Goal: Task Accomplishment & Management: Manage account settings

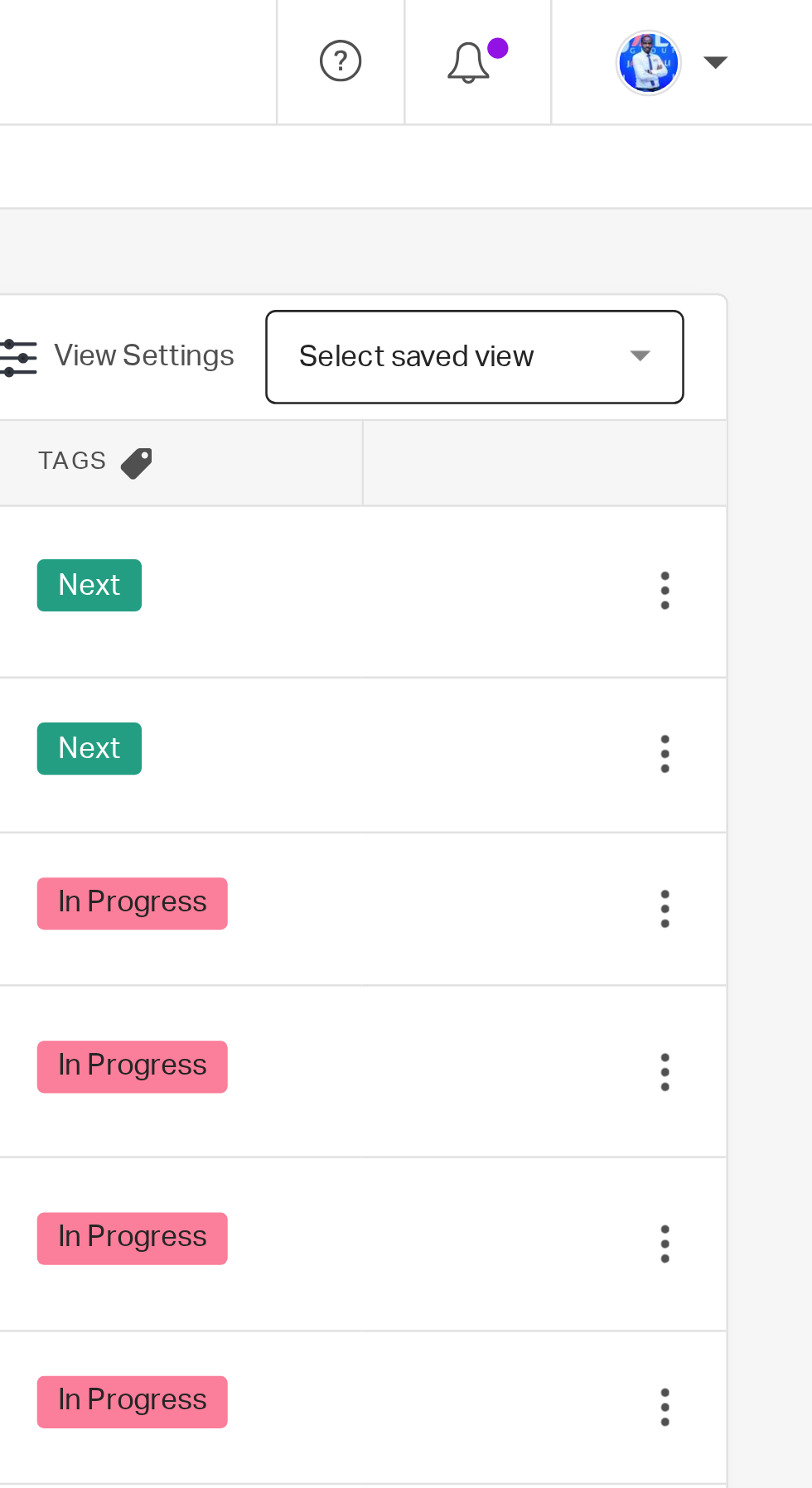
scroll to position [0, 317]
click at [587, 233] on div "Next" at bounding box center [560, 233] width 112 height 25
click at [672, 234] on icon at bounding box center [670, 233] width 17 height 17
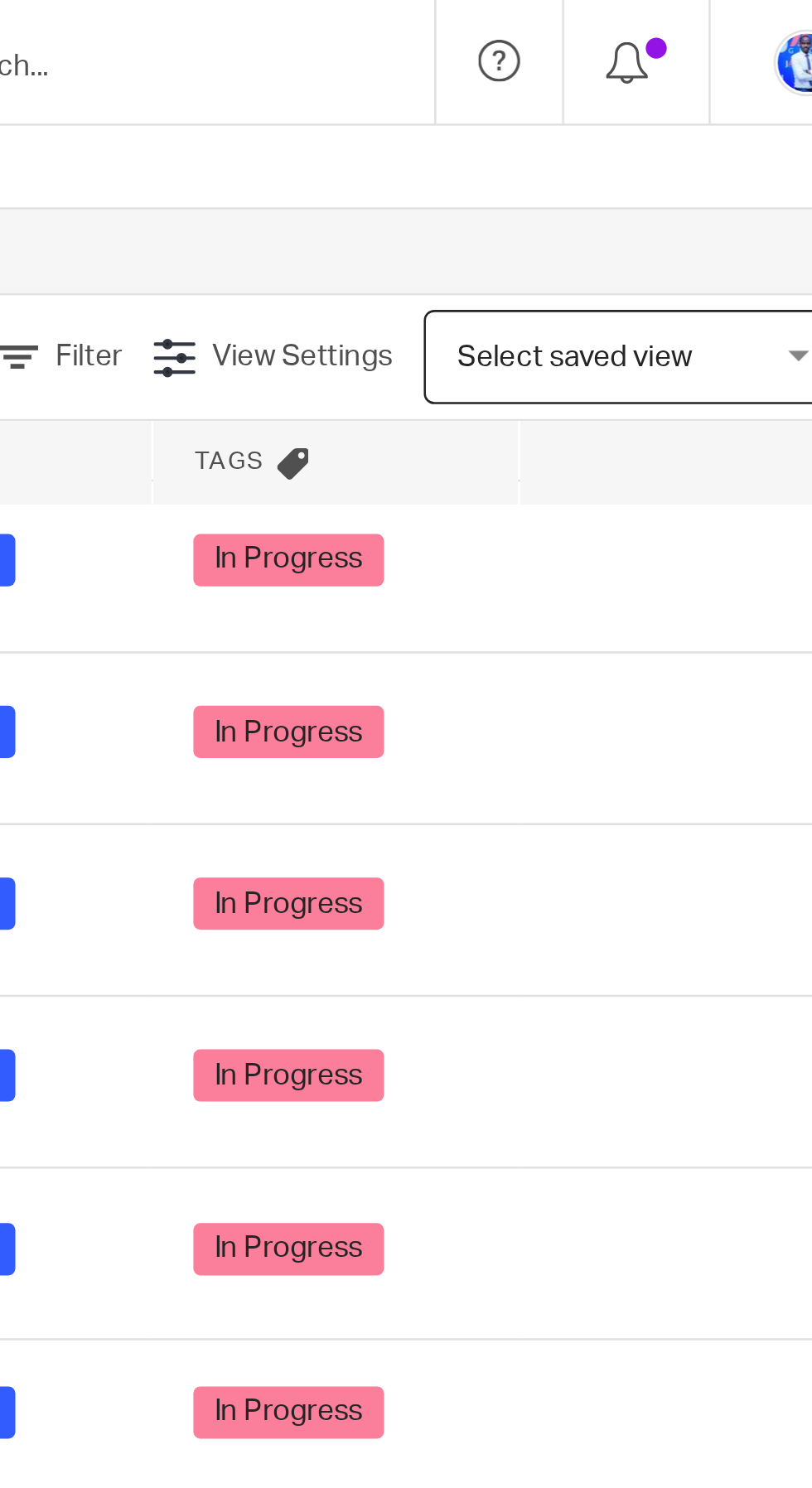
scroll to position [0, 0]
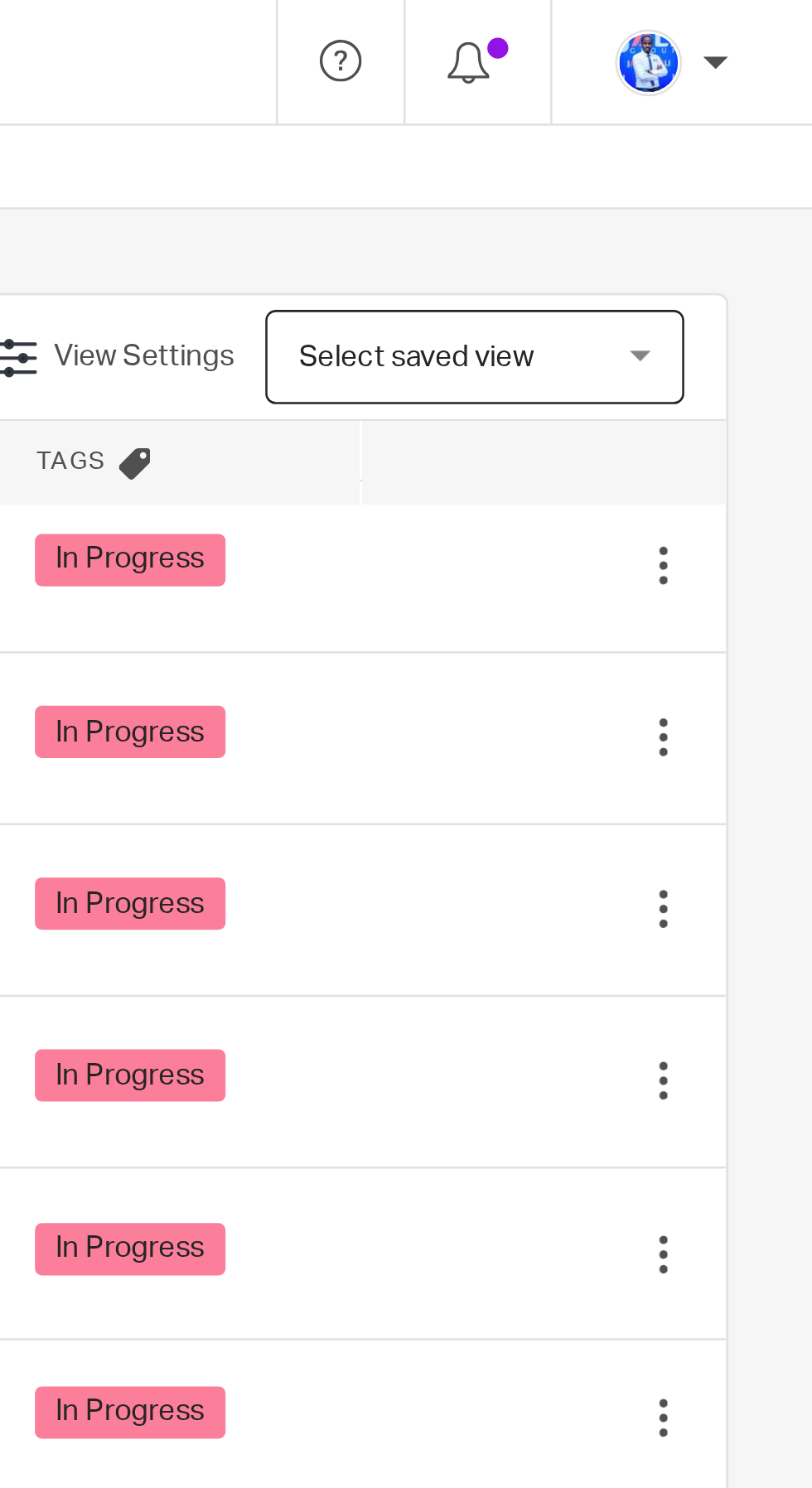
click at [668, 301] on icon at bounding box center [670, 292] width 17 height 17
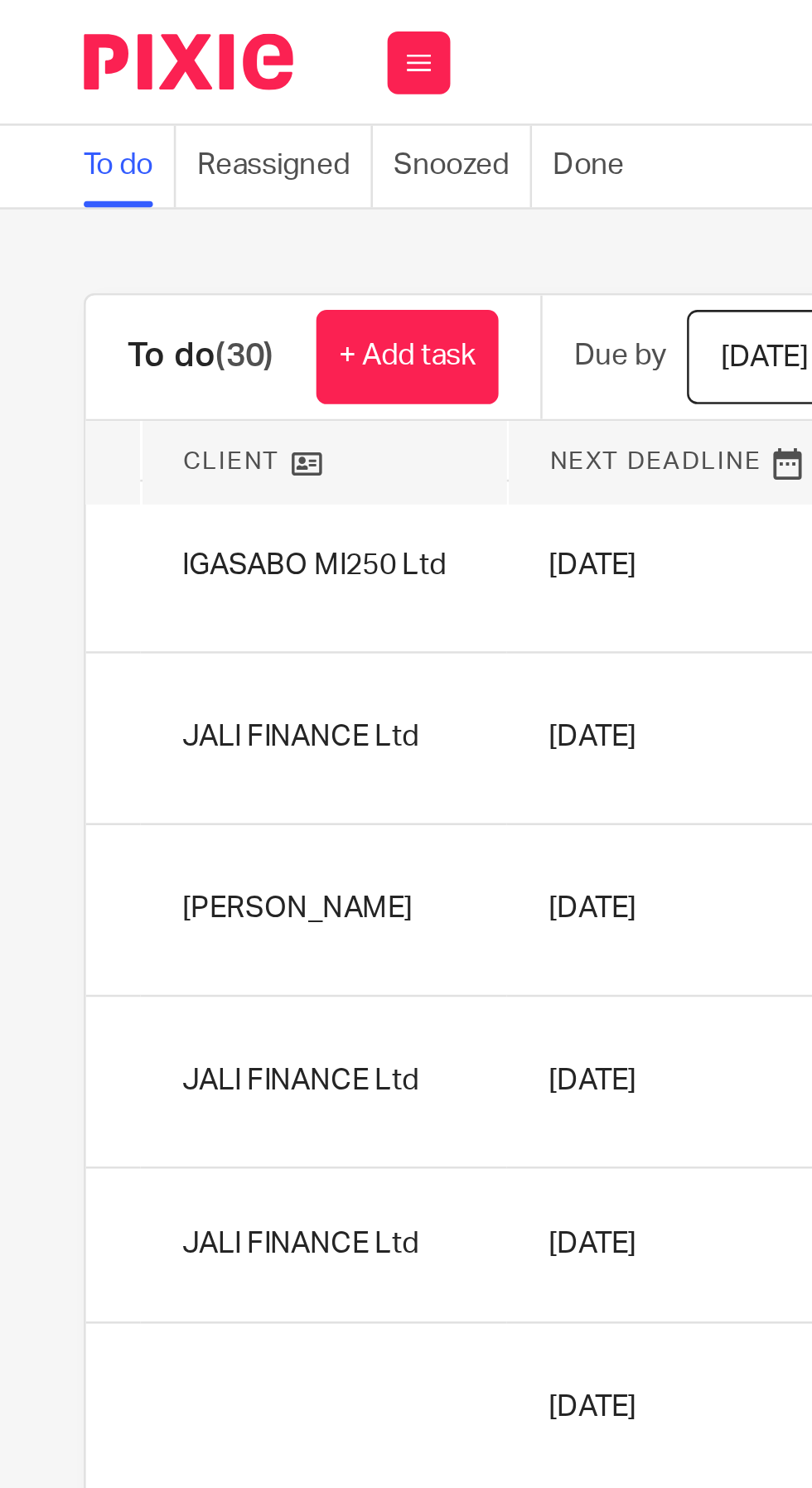
scroll to position [601, 317]
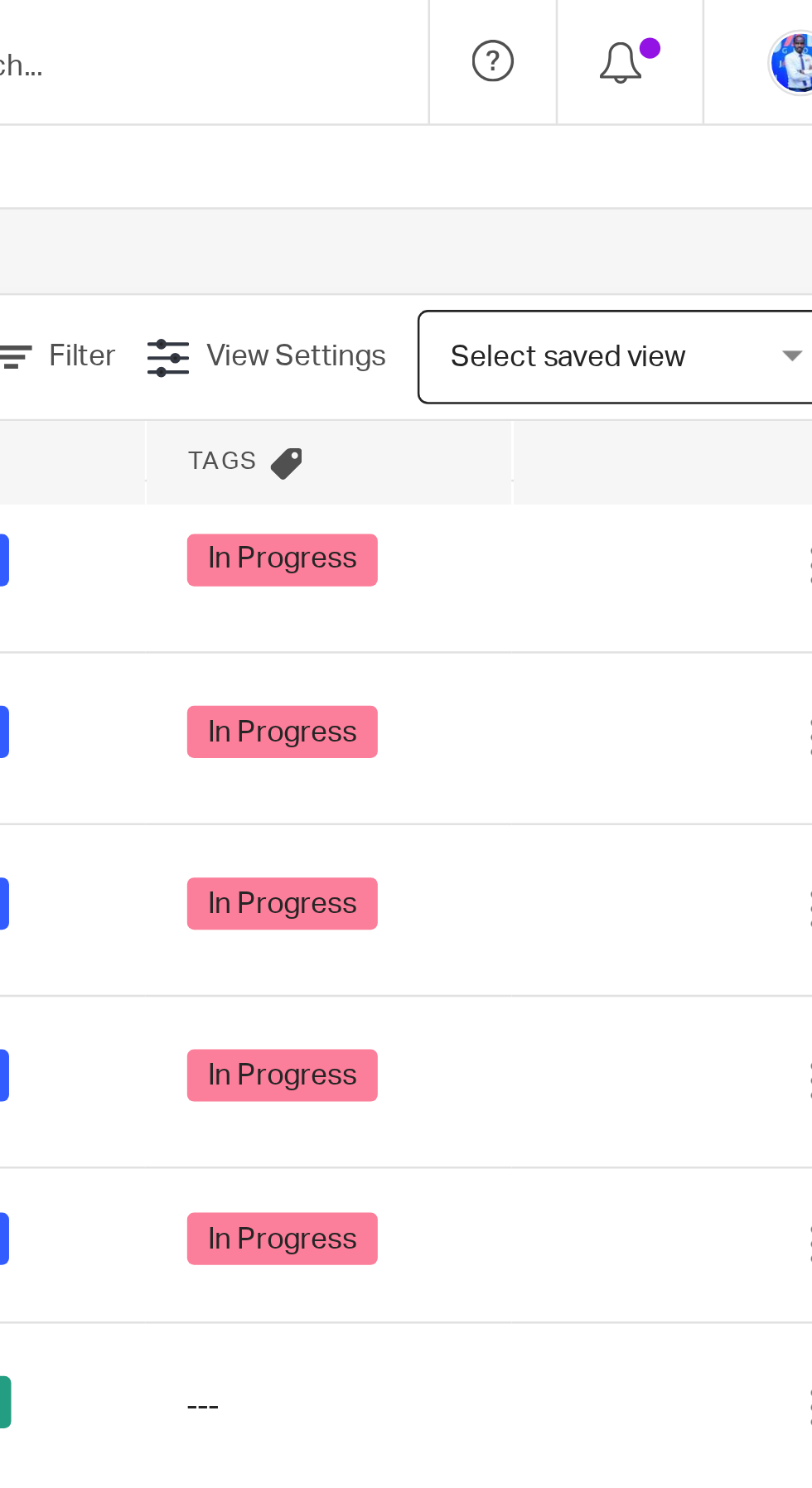
click at [631, 301] on td "In Progress" at bounding box center [560, 291] width 145 height 68
click at [665, 299] on icon at bounding box center [670, 291] width 17 height 17
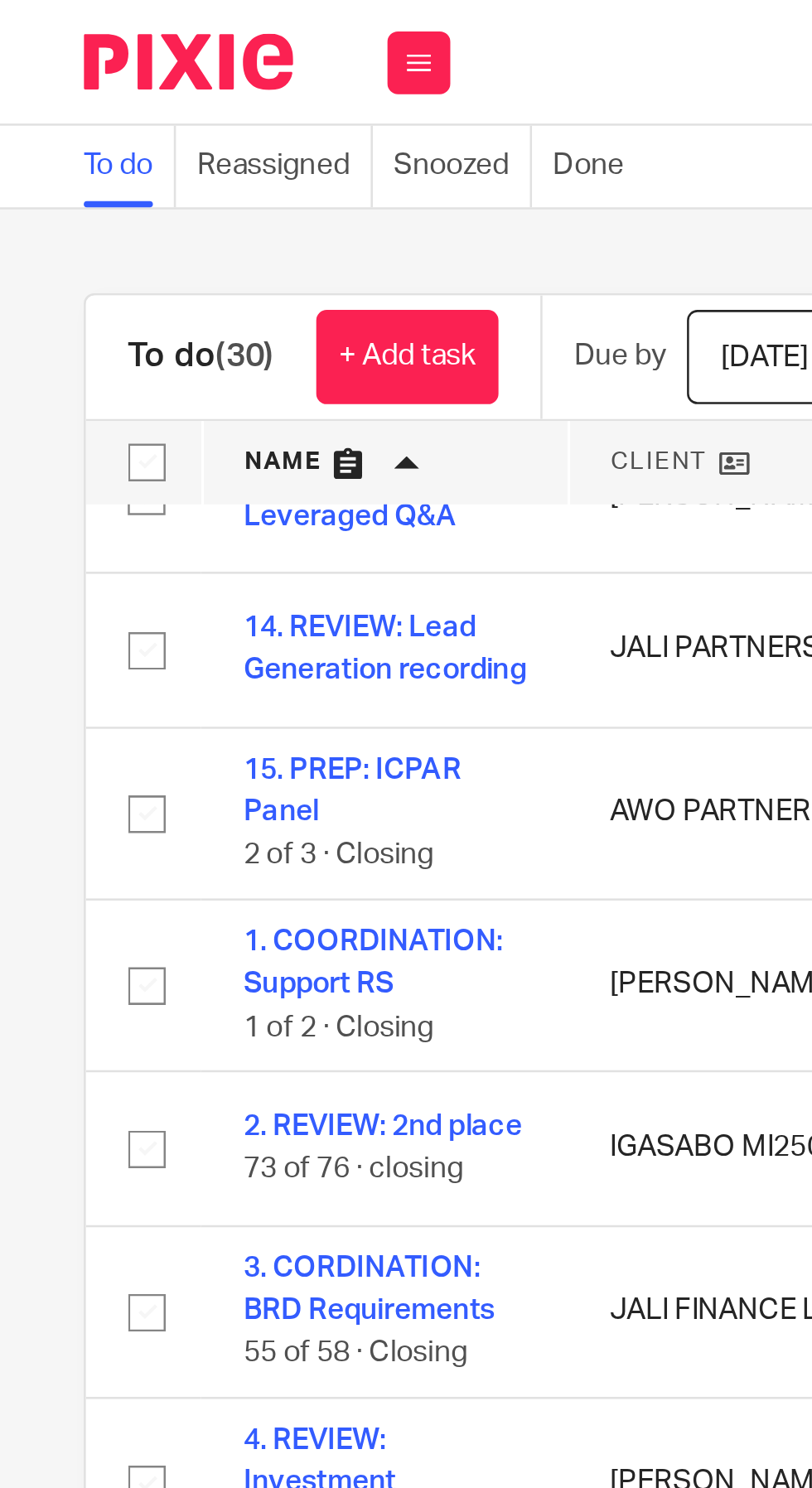
scroll to position [0, 0]
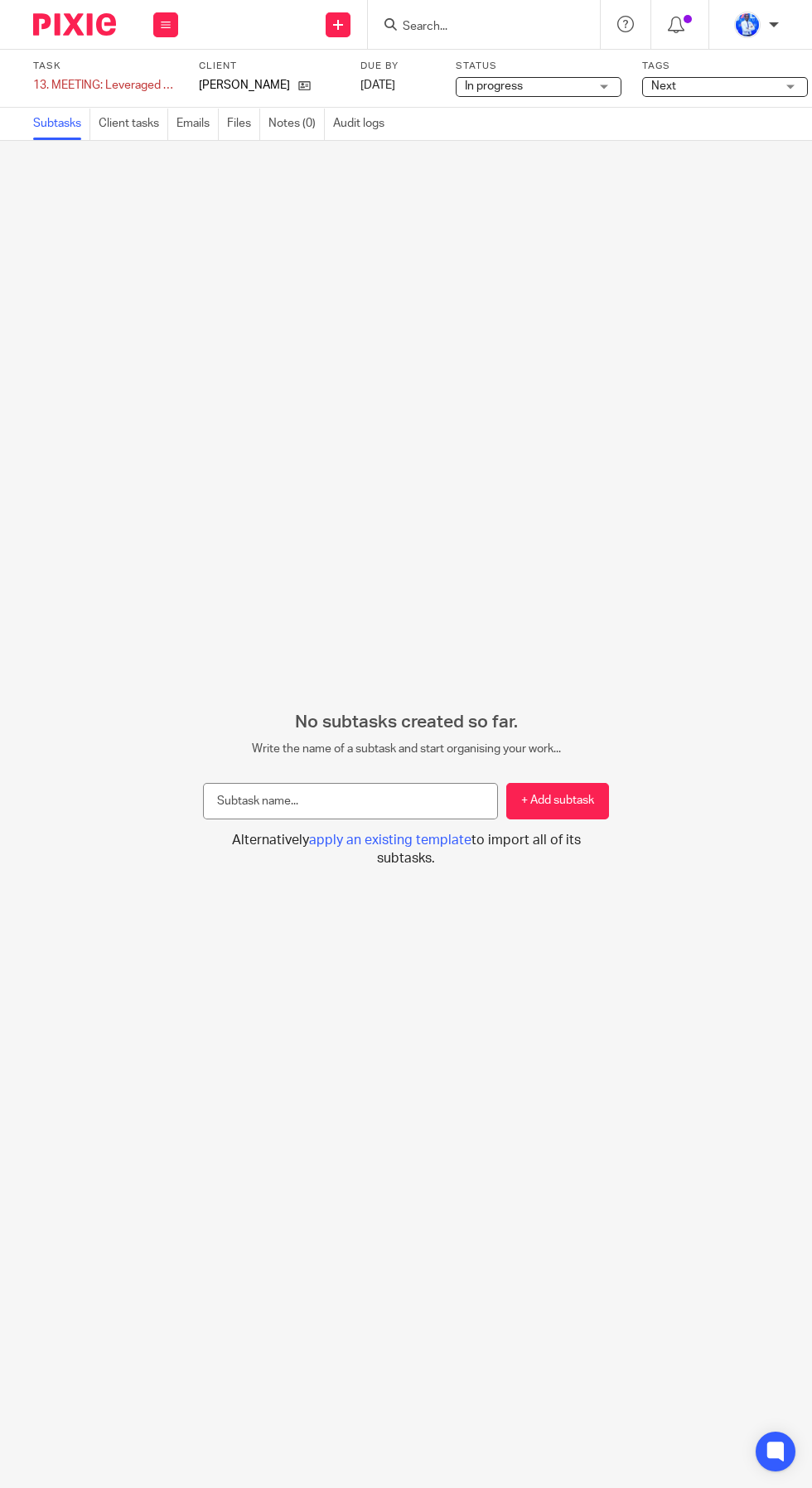
click at [140, 92] on div "13. MEETING: Leveraged Q&A Save 13. MEETING: Leveraged Q&A" at bounding box center [105, 86] width 145 height 17
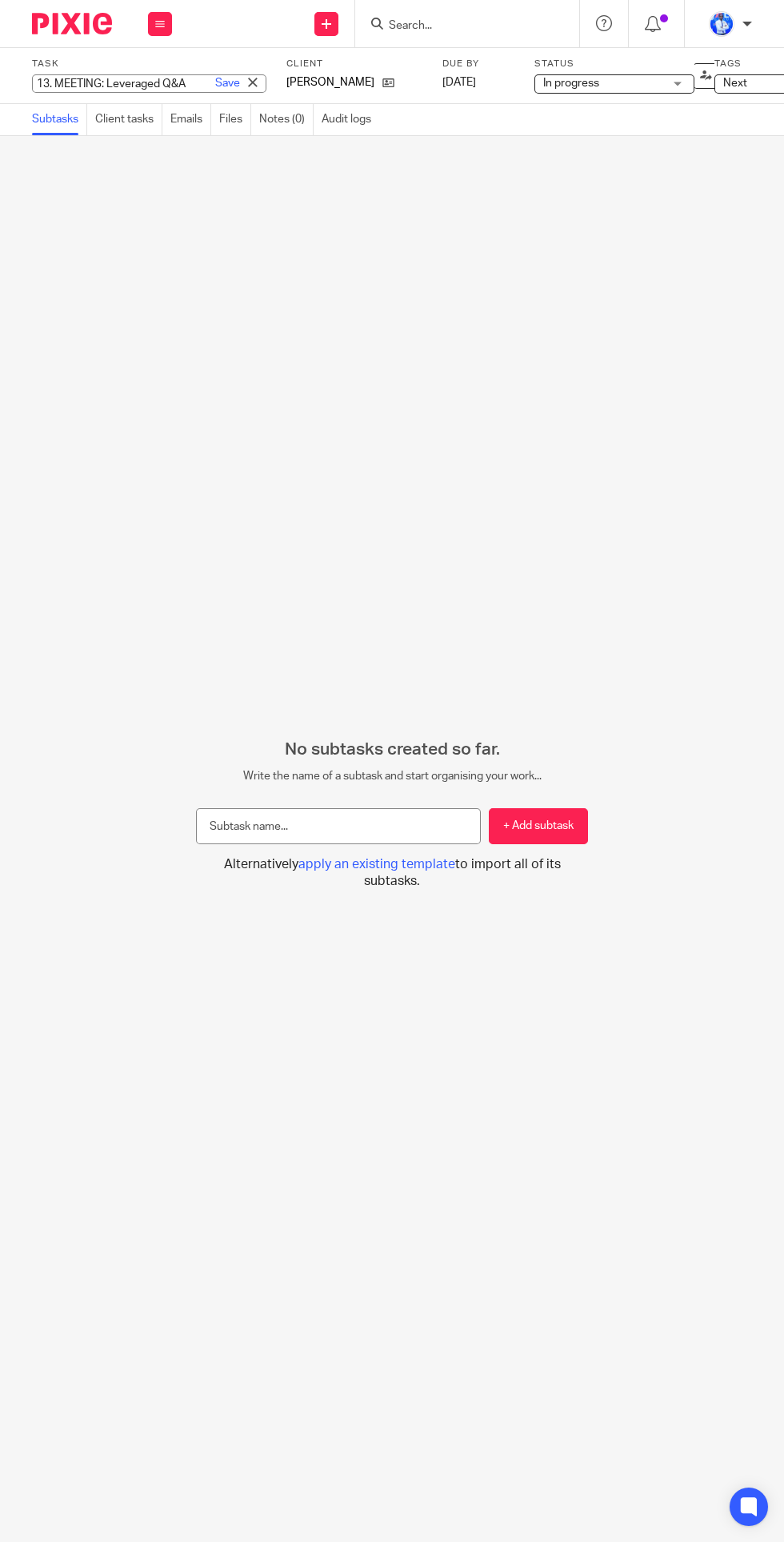
click at [193, 119] on link "Emails" at bounding box center [191, 119] width 41 height 31
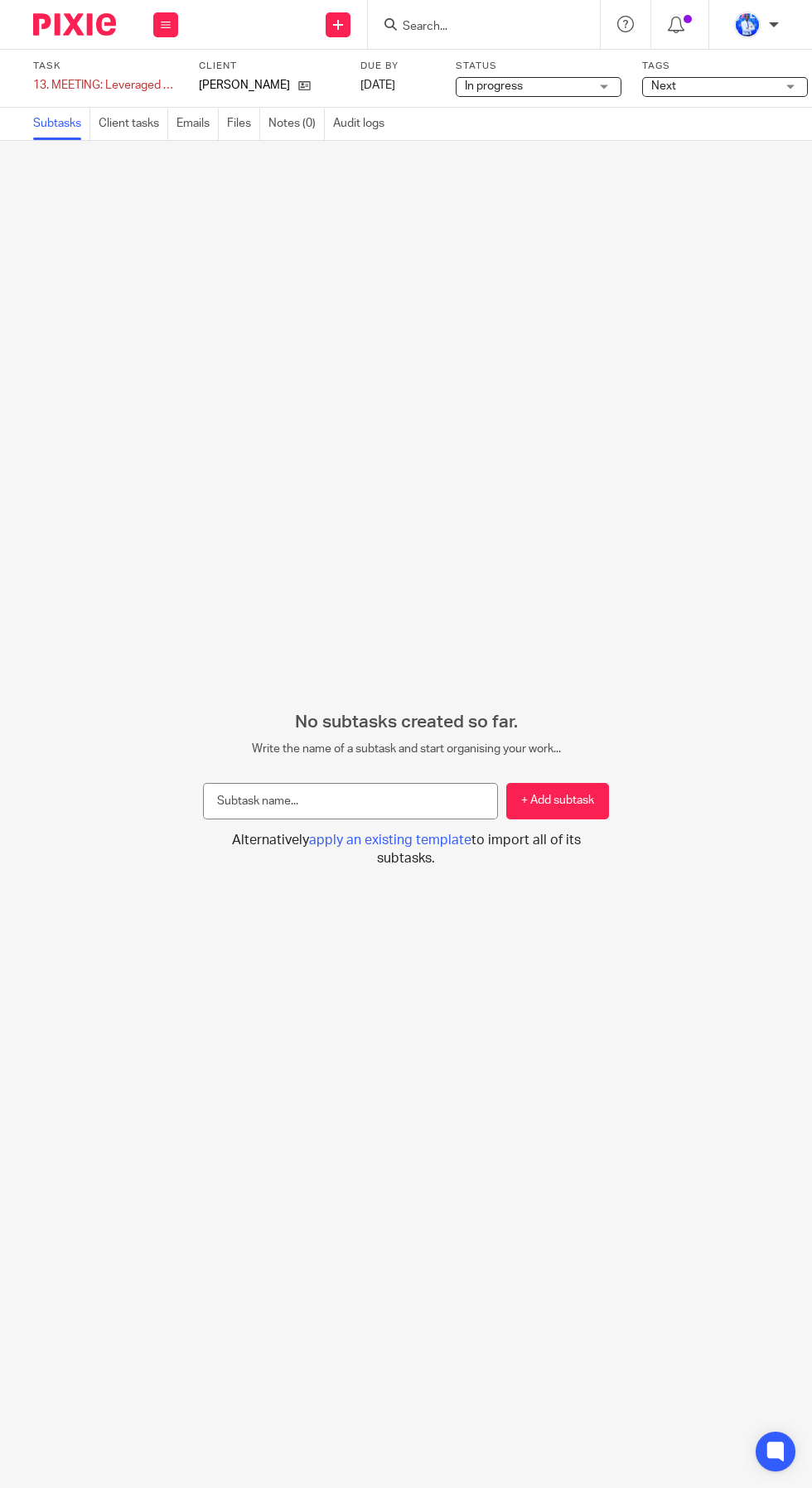
click at [140, 86] on div "13. MEETING: Leveraged Q&A Save 13. MEETING: Leveraged Q&A" at bounding box center [105, 86] width 145 height 17
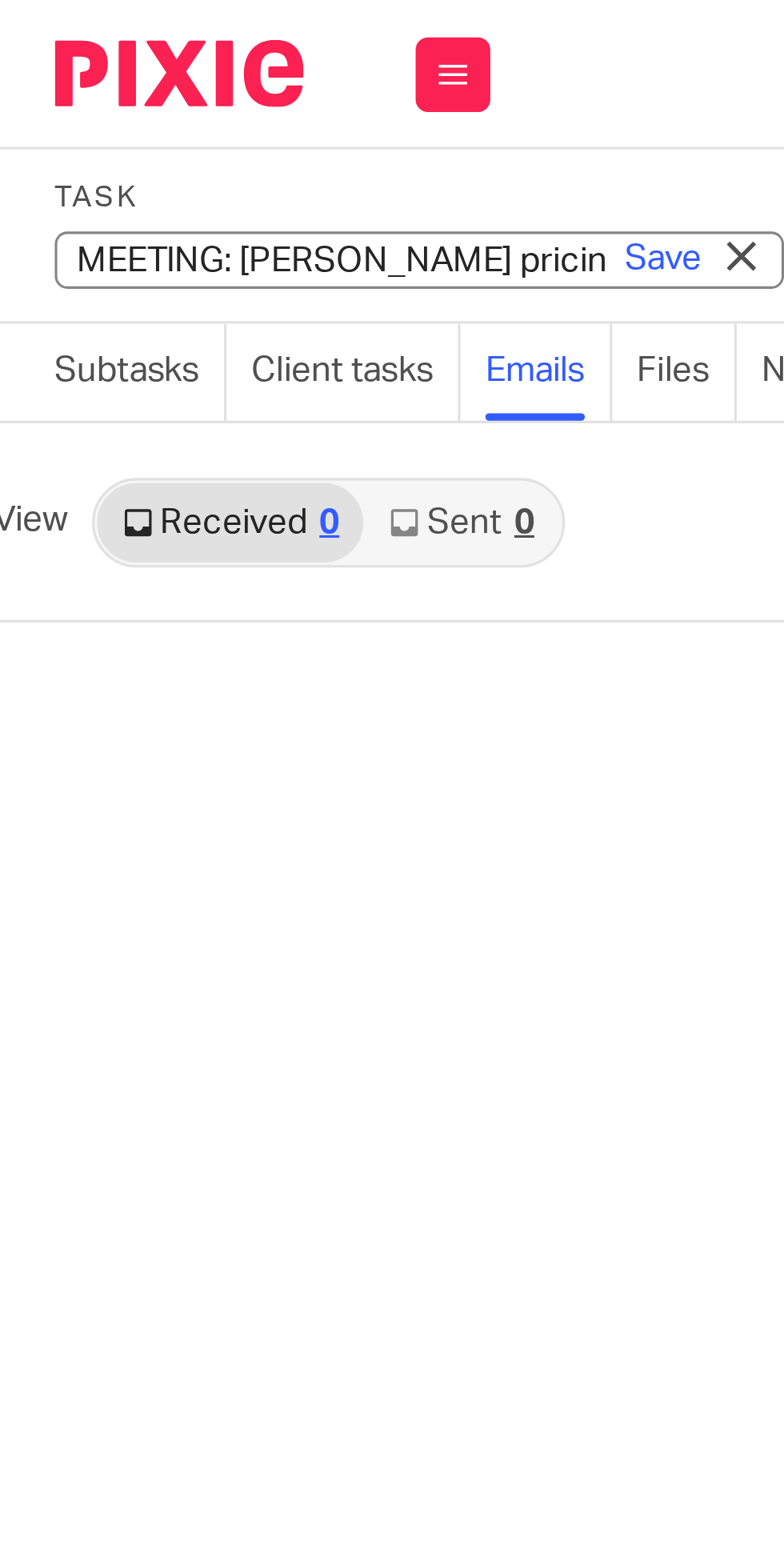
type input "13. MEETING: Amanda pricing webinar"
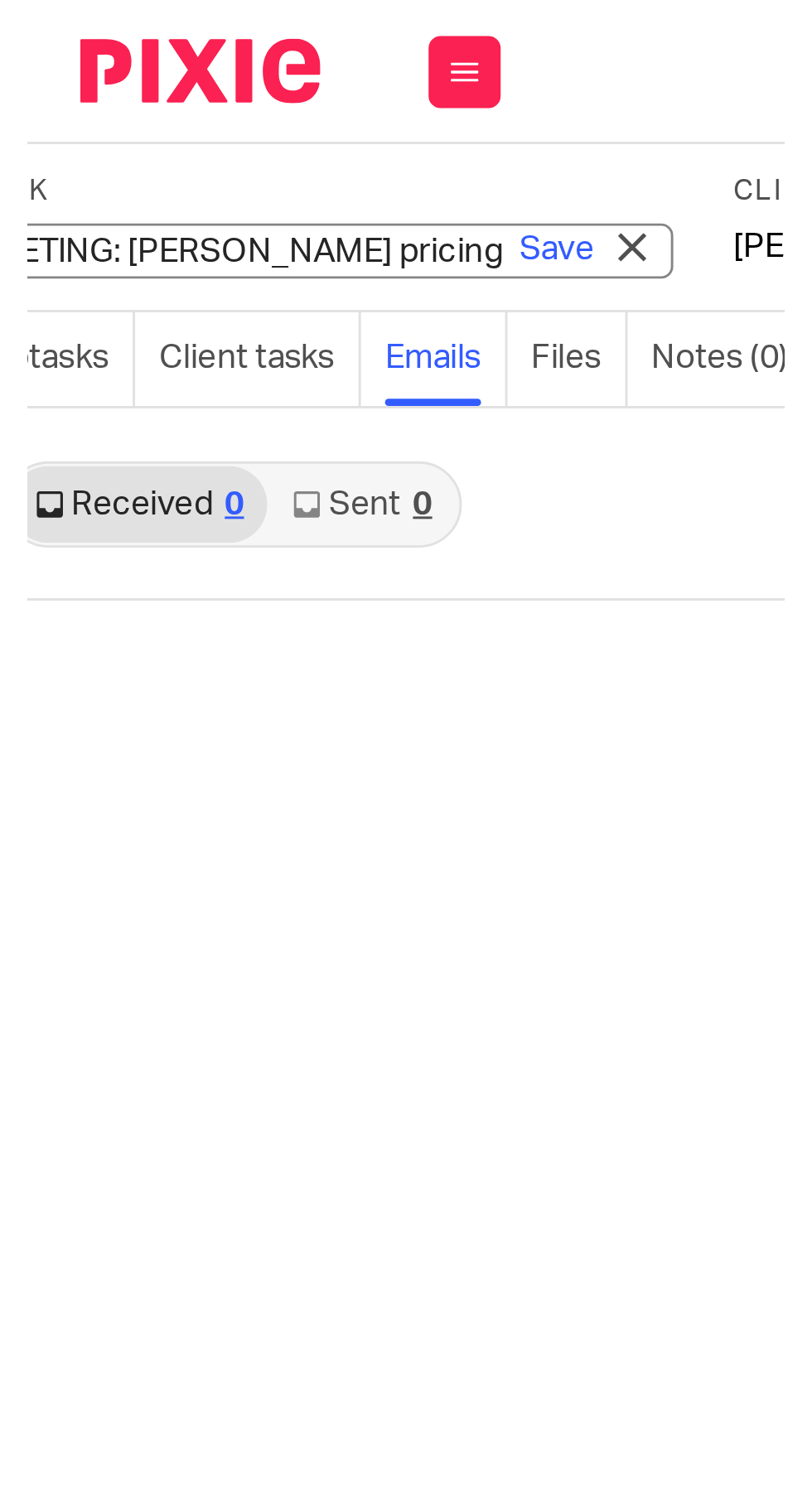
scroll to position [0, 42]
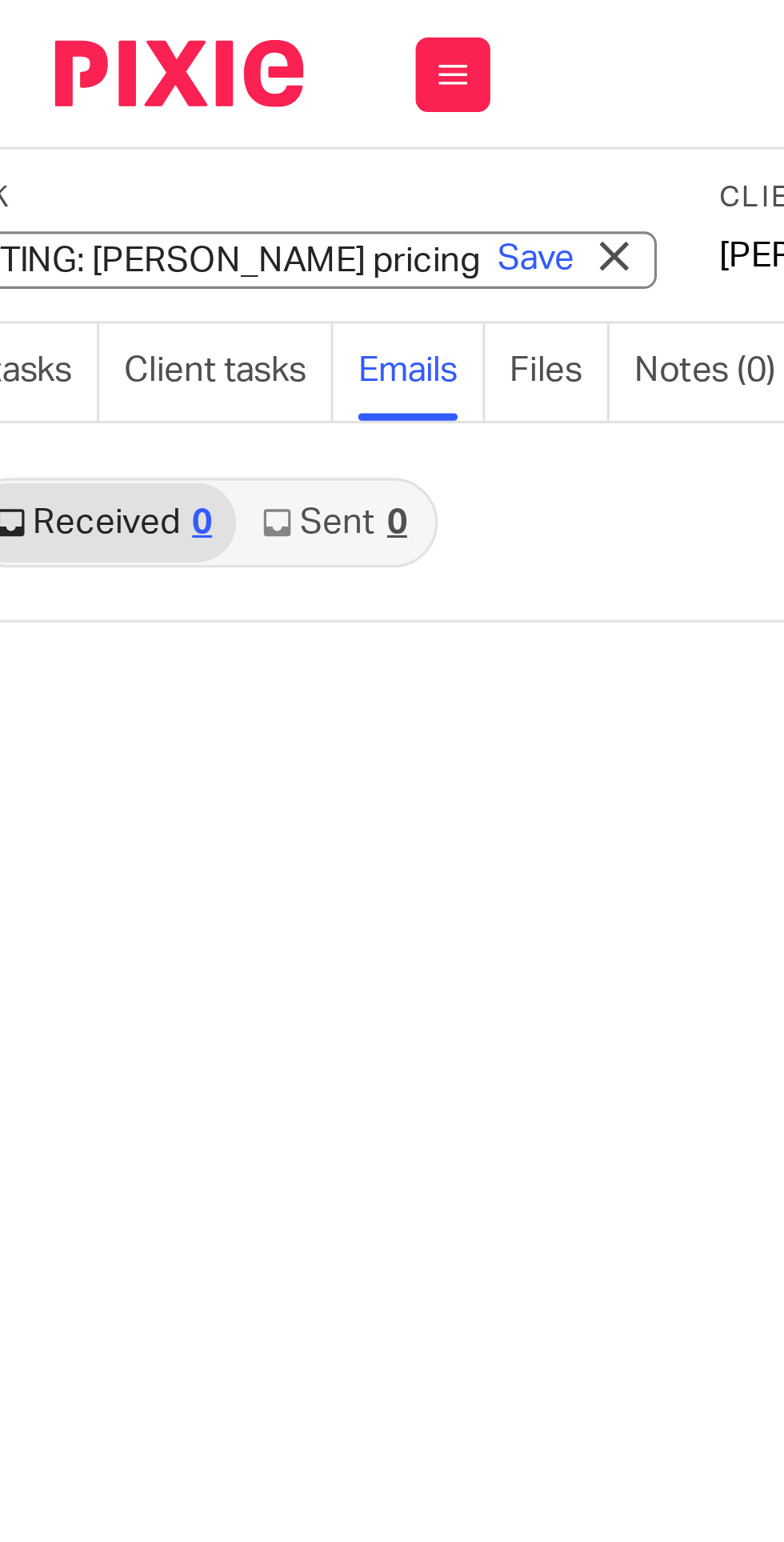
click at [190, 67] on div "Task 13. MEETING: Amanda pricing webinar Save 13. MEETING: Leveraged Q&A 0 /0 C…" at bounding box center [261, 75] width 540 height 36
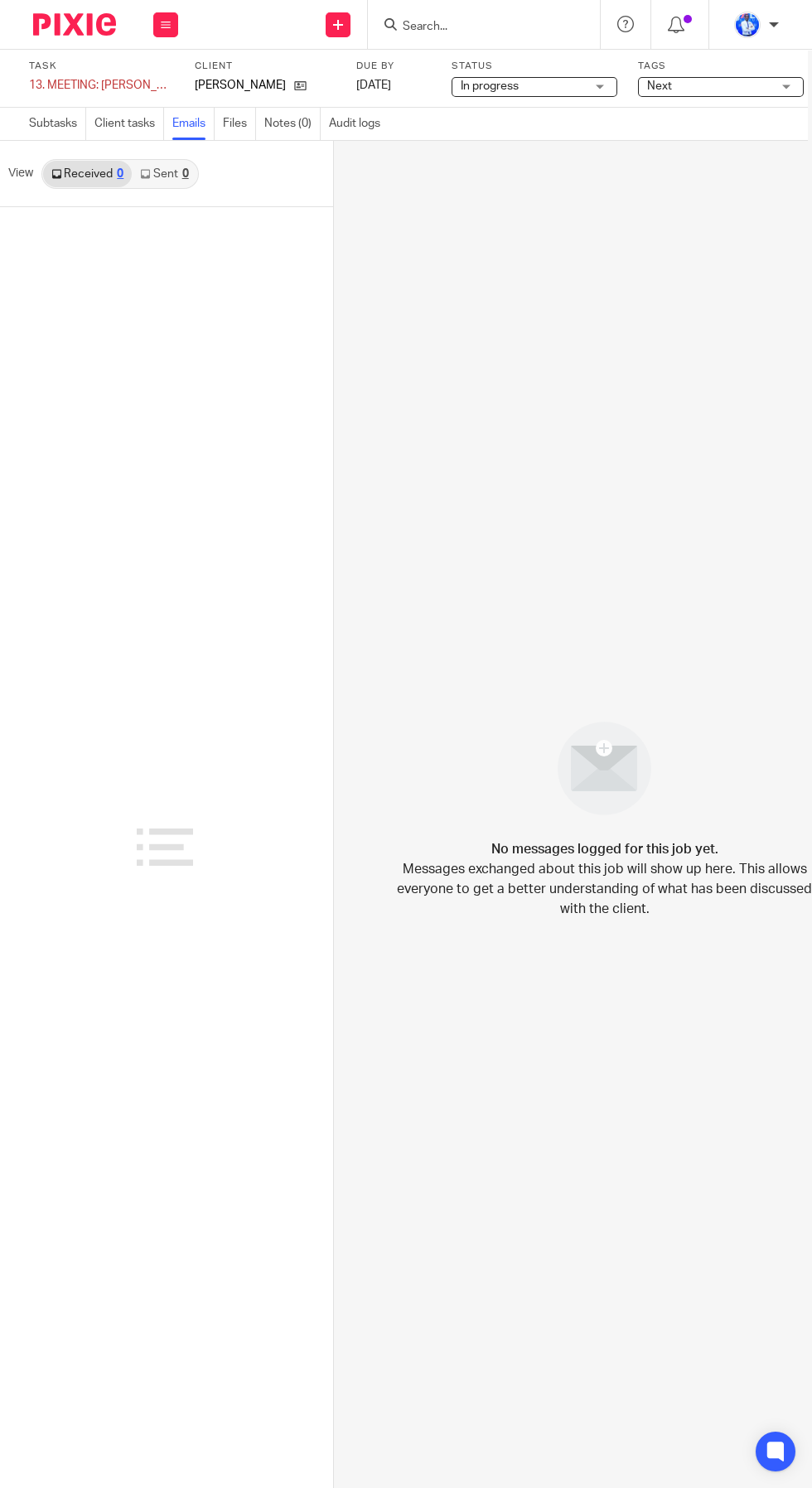
scroll to position [0, 0]
click at [68, 128] on link "Subtasks" at bounding box center [58, 123] width 57 height 32
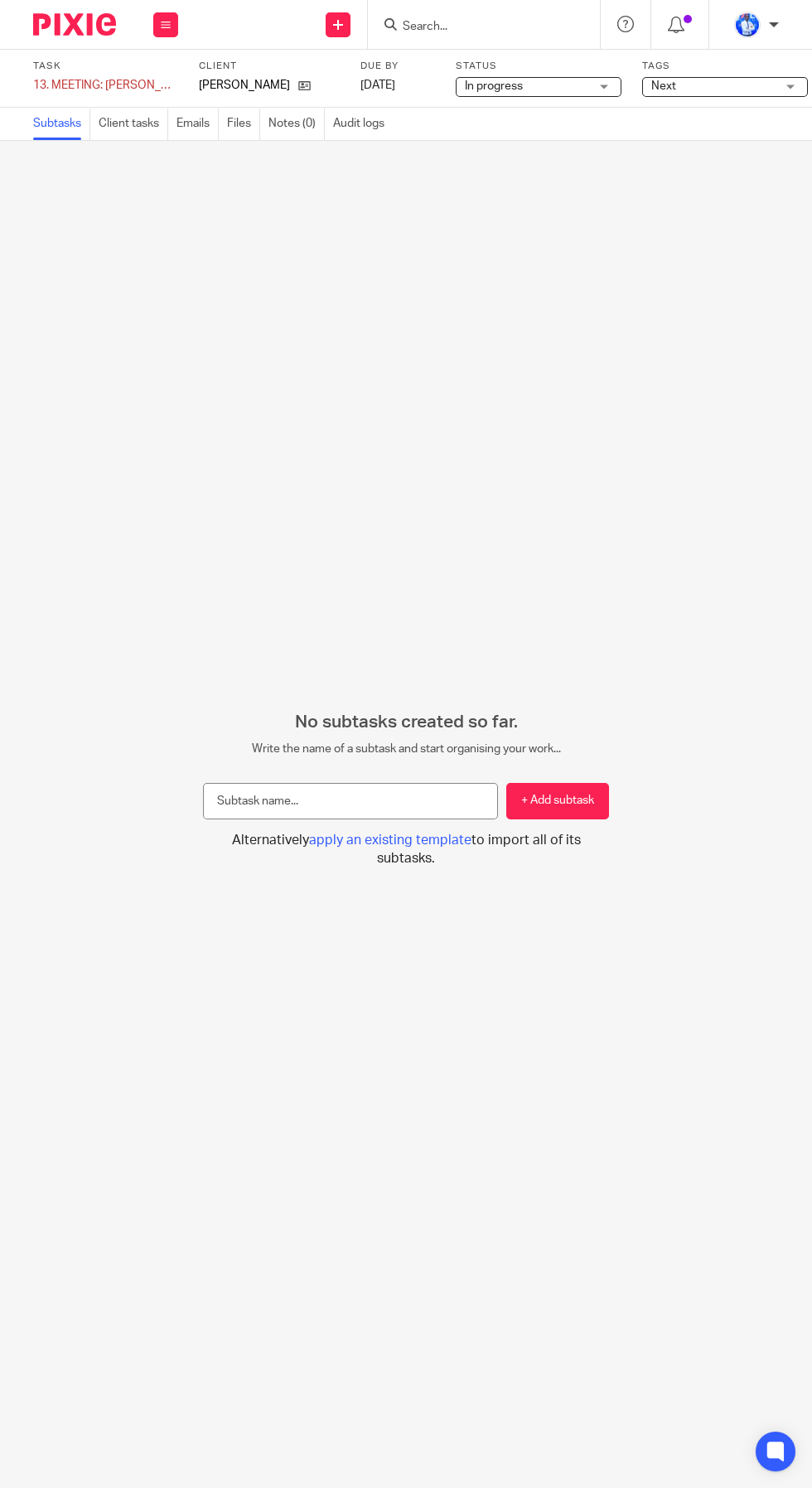
click at [275, 820] on input "text" at bounding box center [350, 801] width 295 height 37
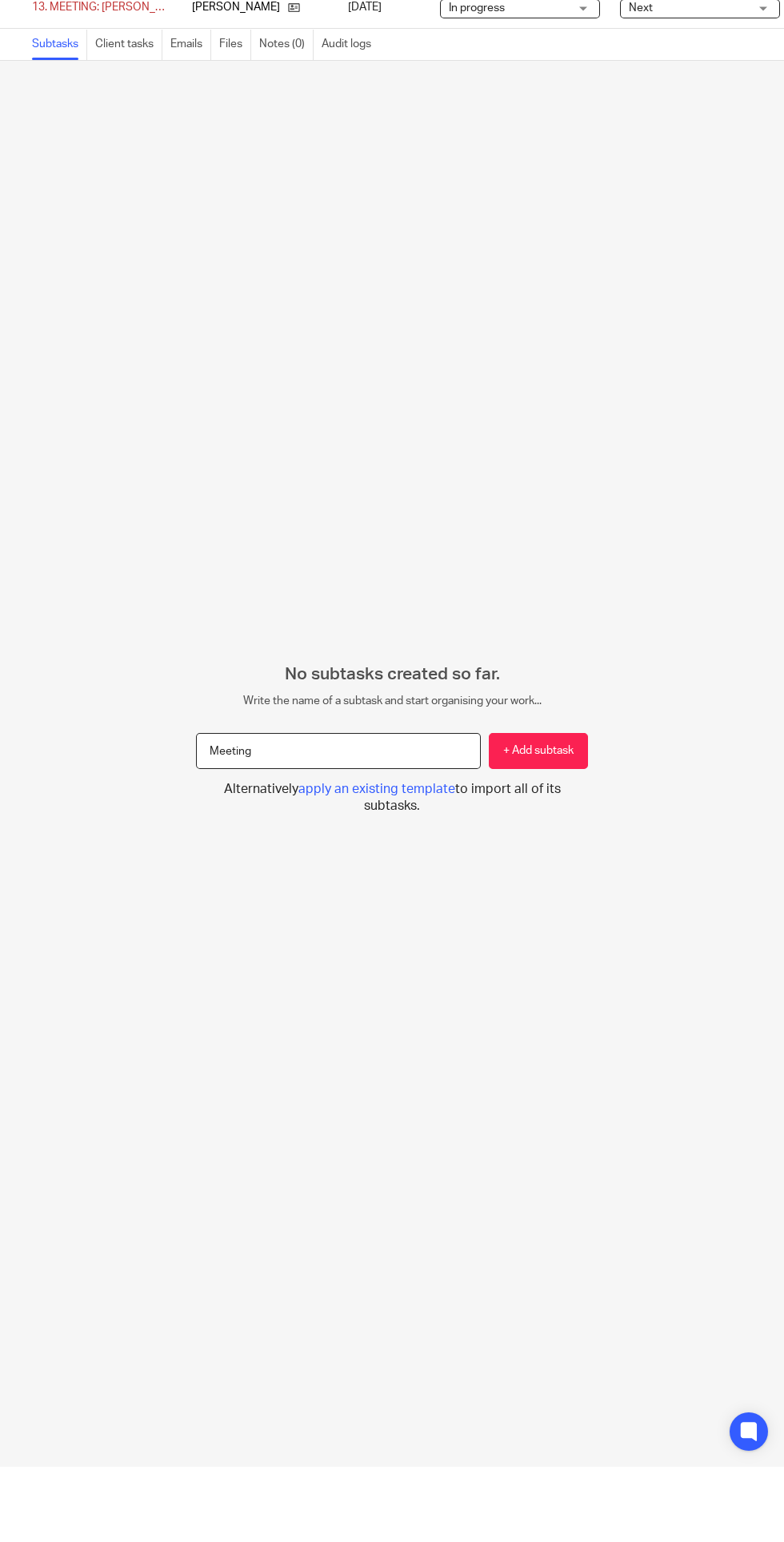
type input "Meeting"
click at [581, 844] on button "+ Add subtask" at bounding box center [538, 826] width 99 height 36
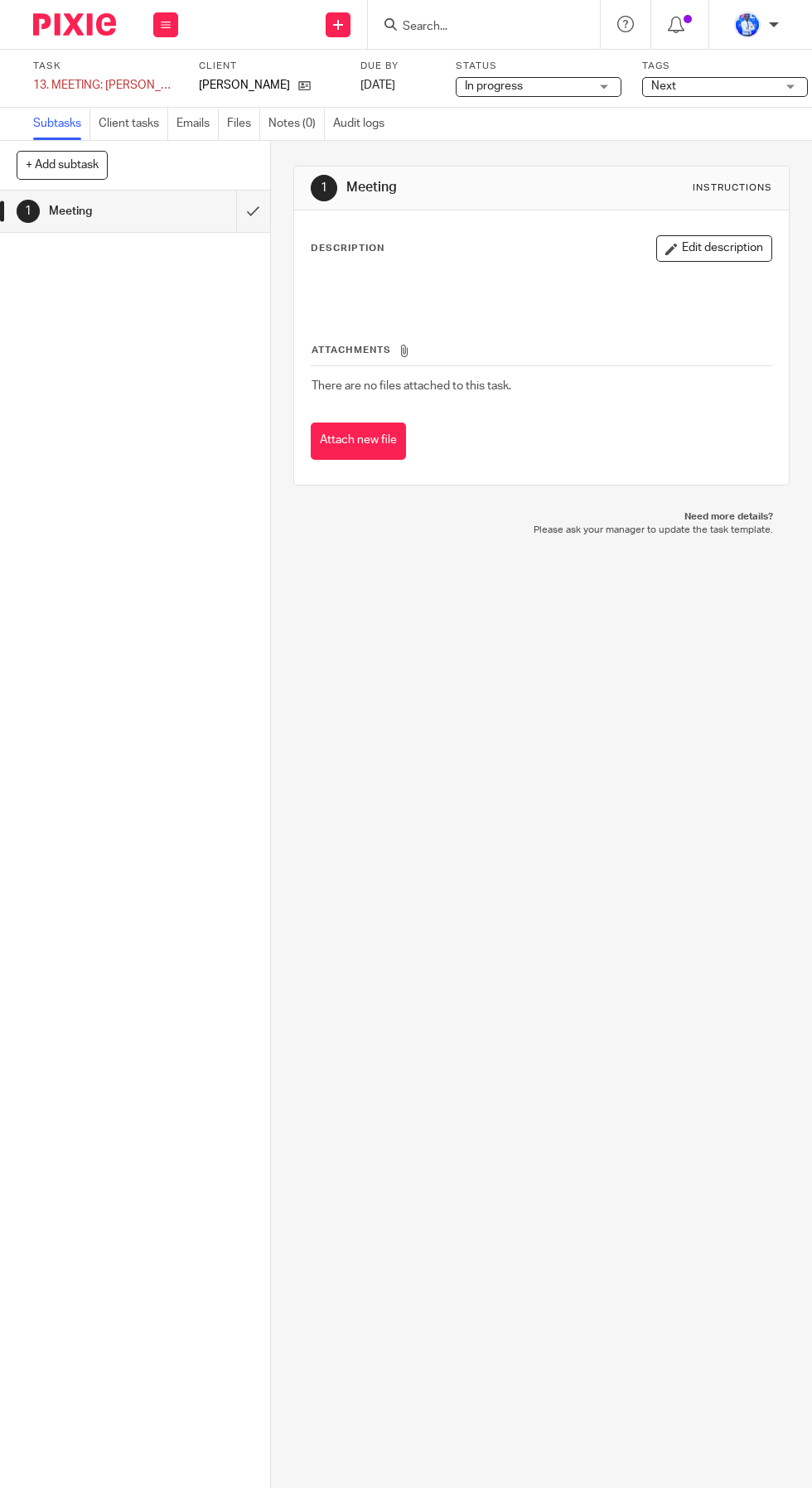
click at [254, 216] on input "submit" at bounding box center [135, 211] width 270 height 41
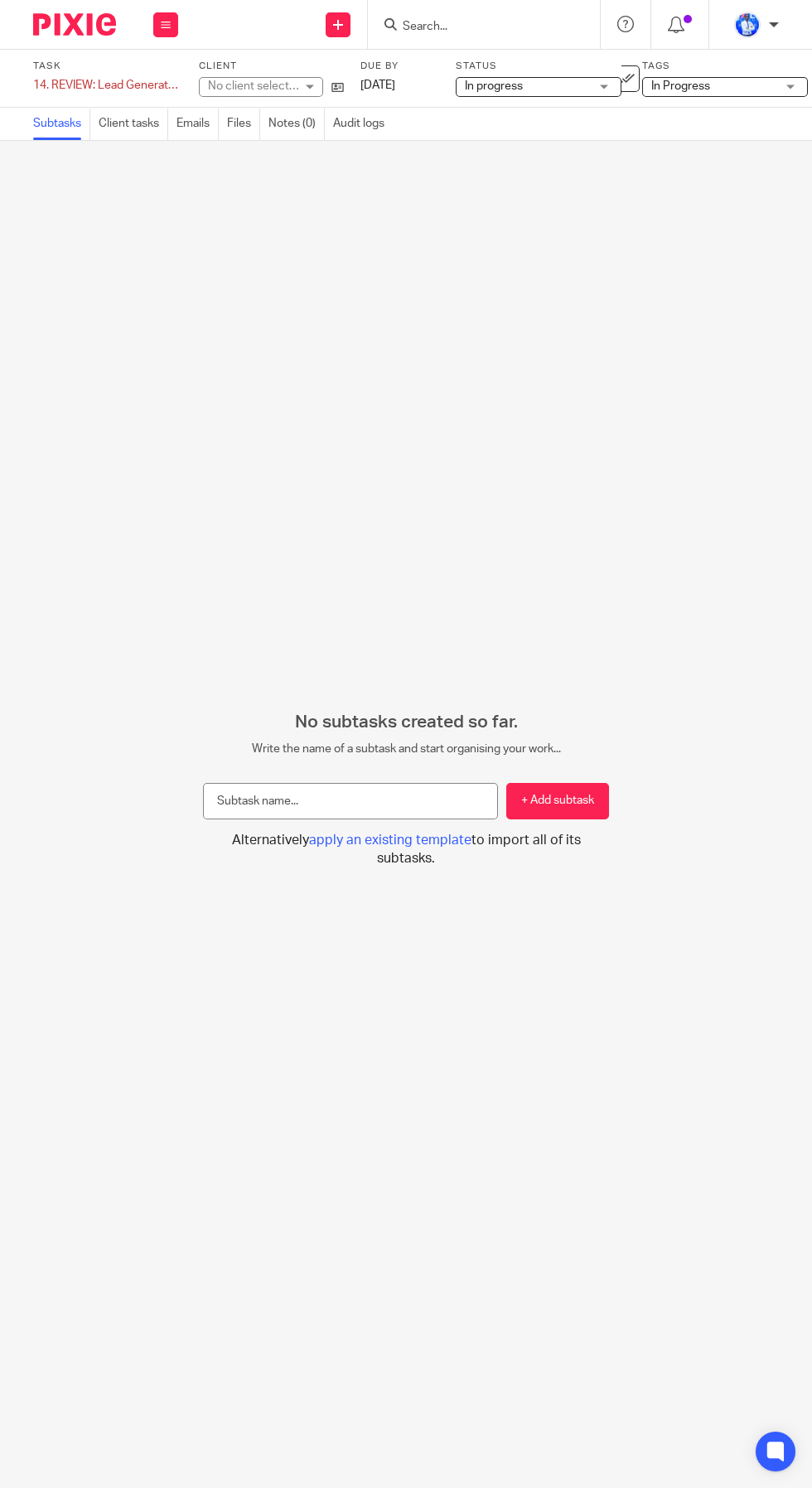
click at [195, 123] on link "Emails" at bounding box center [197, 123] width 42 height 32
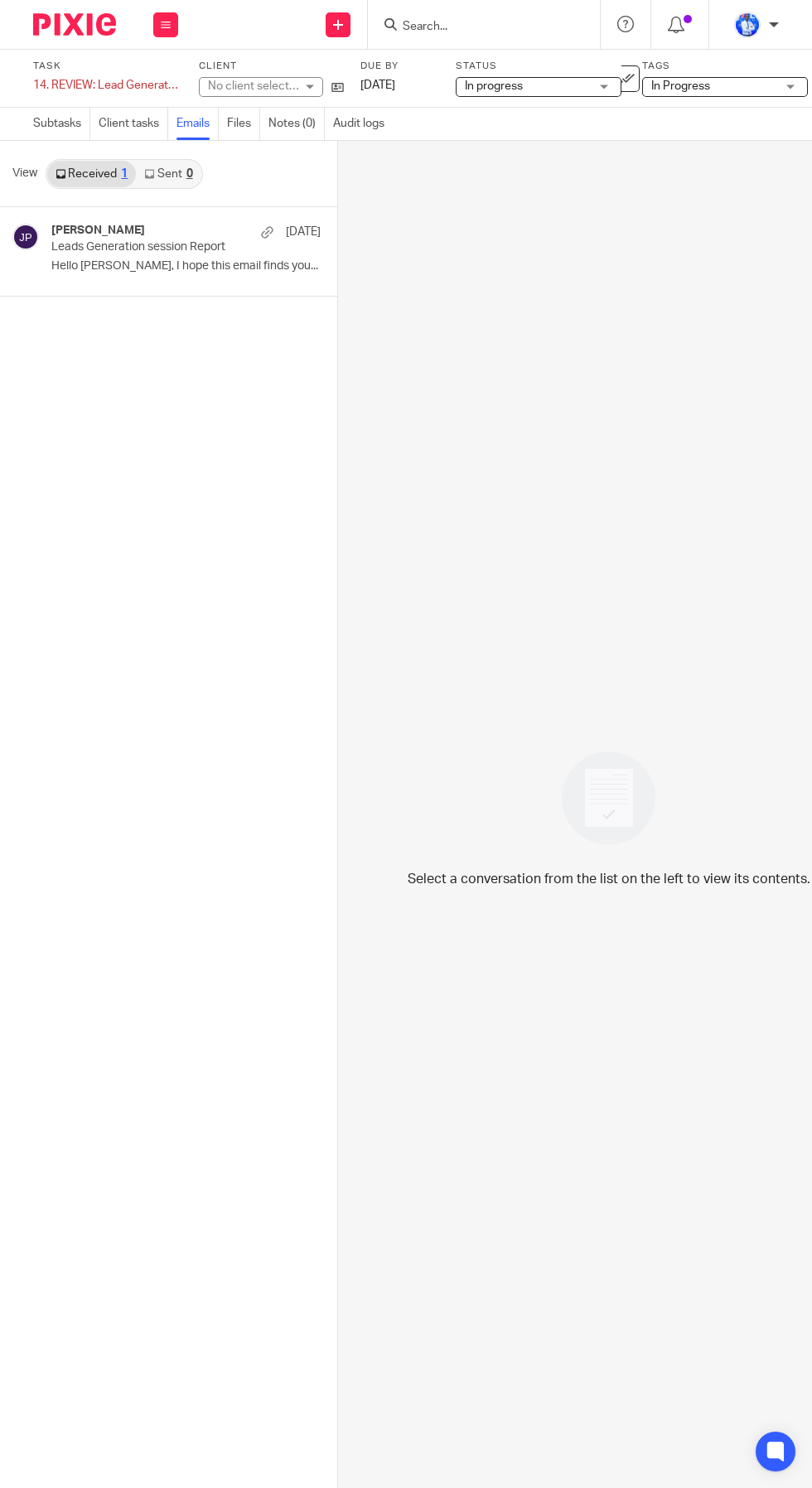
click at [134, 261] on p "Hello [PERSON_NAME], I hope this email finds you..." at bounding box center [186, 266] width 270 height 14
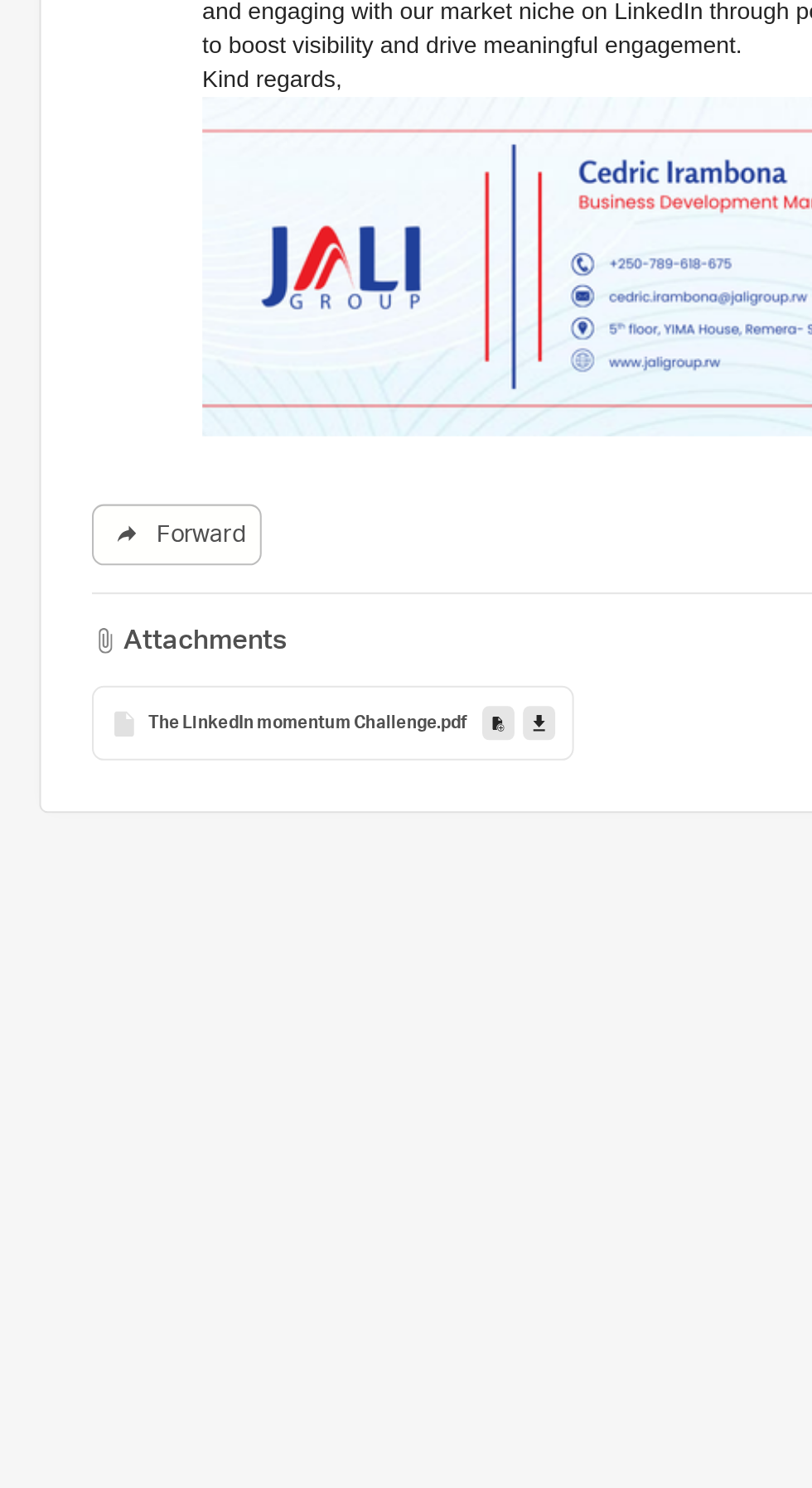
scroll to position [0, 99]
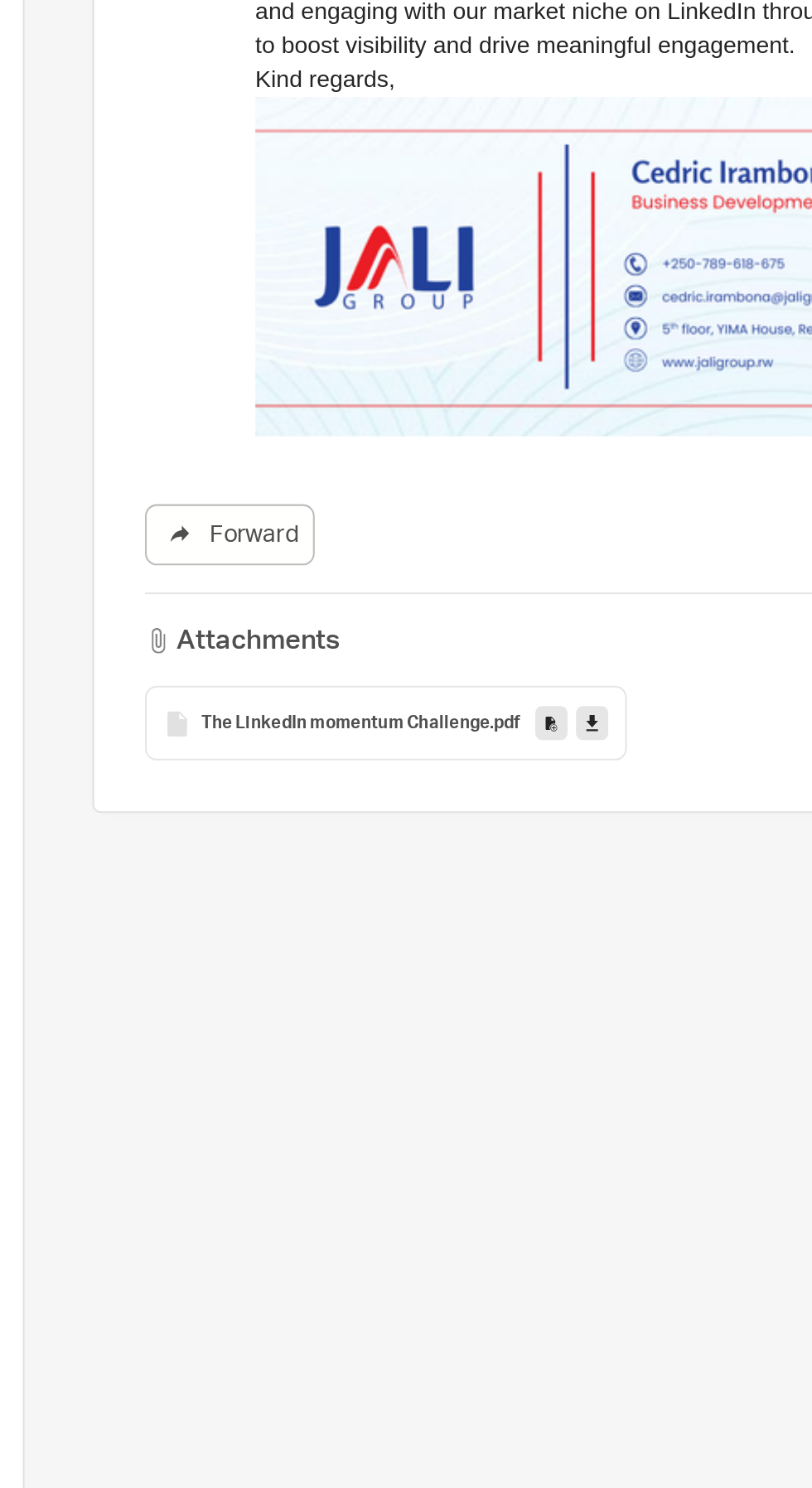
click at [524, 802] on label at bounding box center [577, 561] width 609 height 579
click at [297, 296] on input "checkbox" at bounding box center [296, 295] width 1 height 1
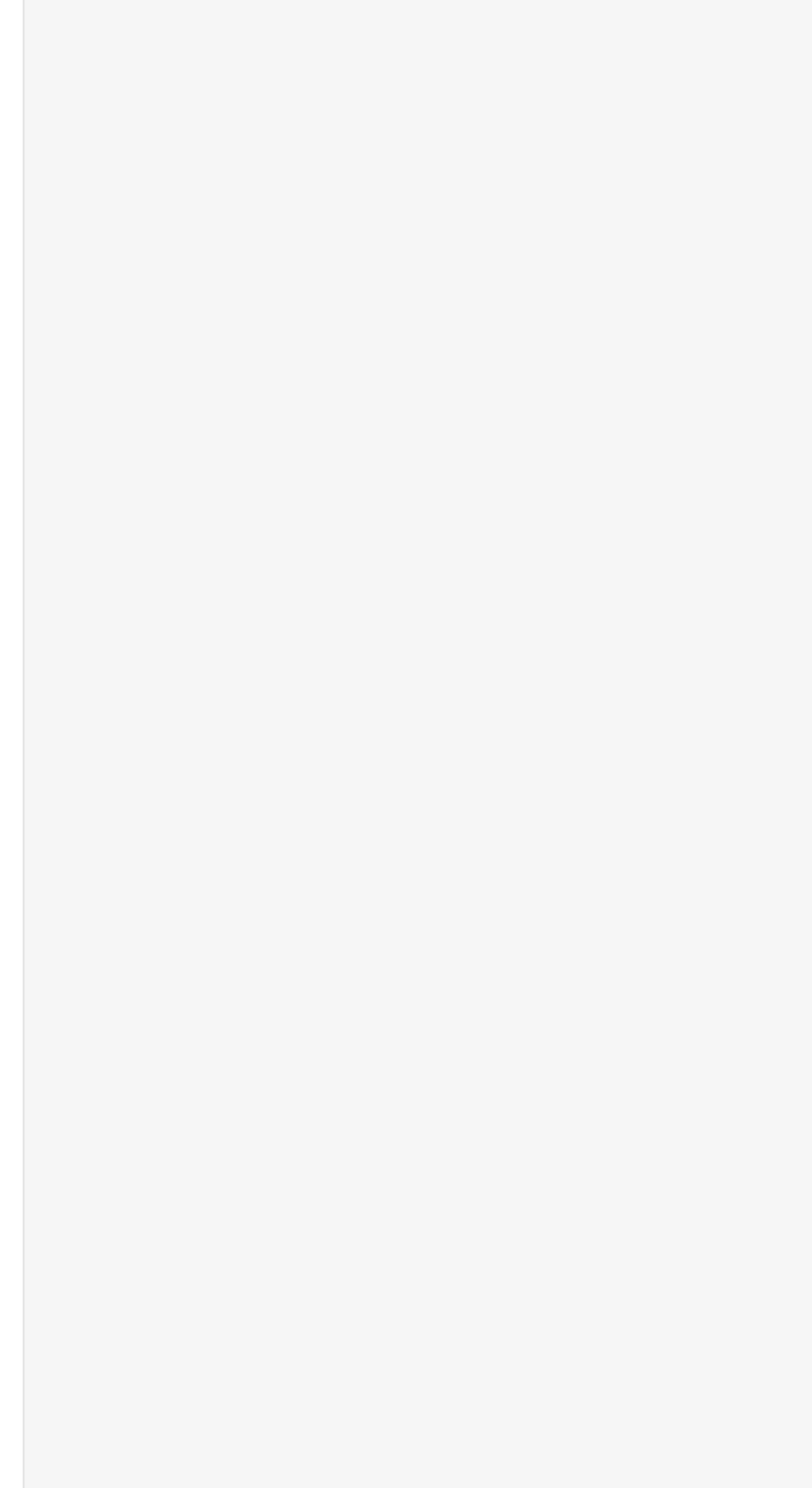
scroll to position [0, 0]
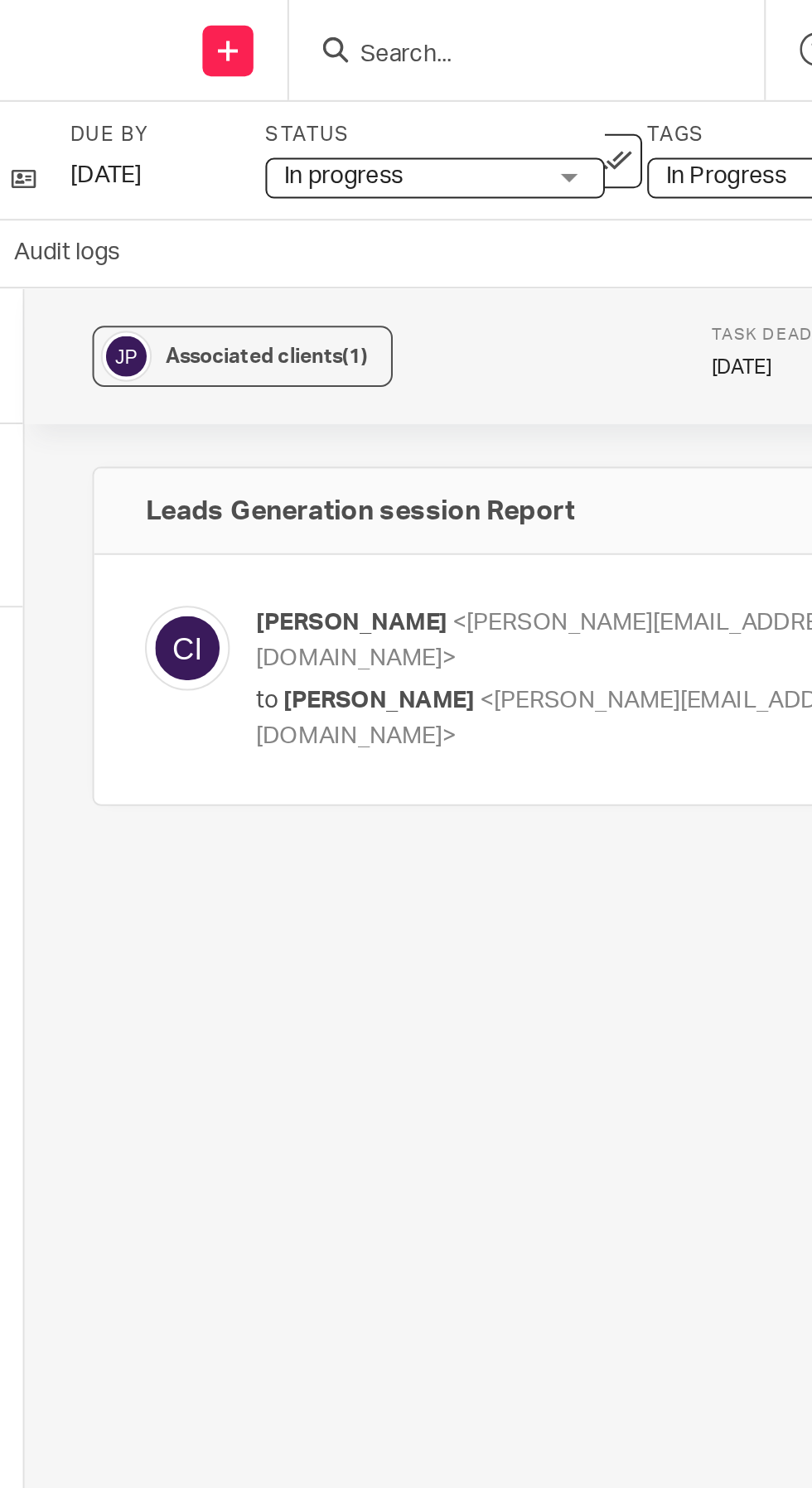
click at [594, 335] on div "[PERSON_NAME] <[PERSON_NAME][EMAIL_ADDRESS][DOMAIN_NAME]> to [PERSON_NAME] <[PE…" at bounding box center [604, 332] width 506 height 72
checkbox input "true"
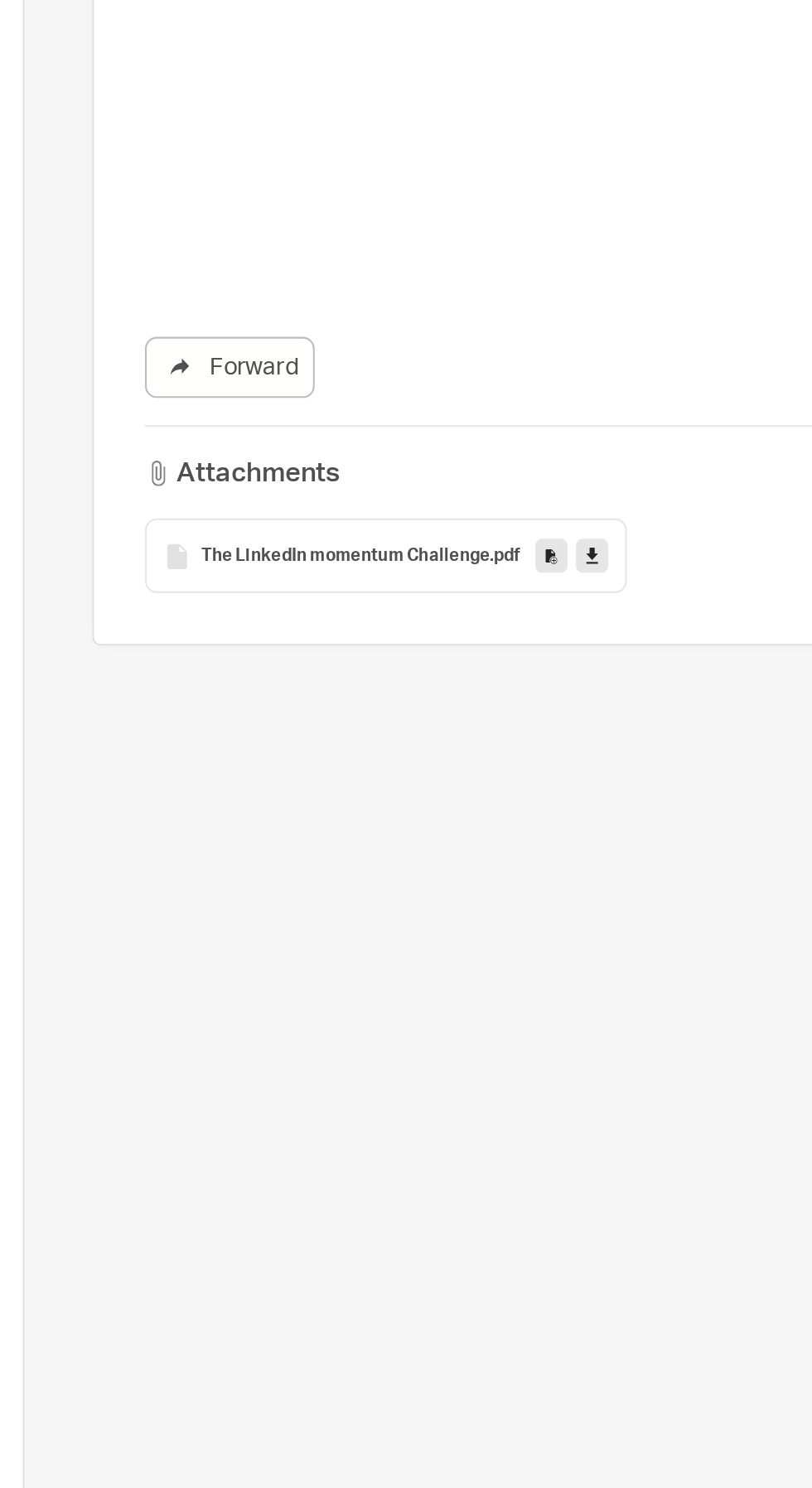
click at [515, 802] on icon at bounding box center [516, 808] width 6 height 13
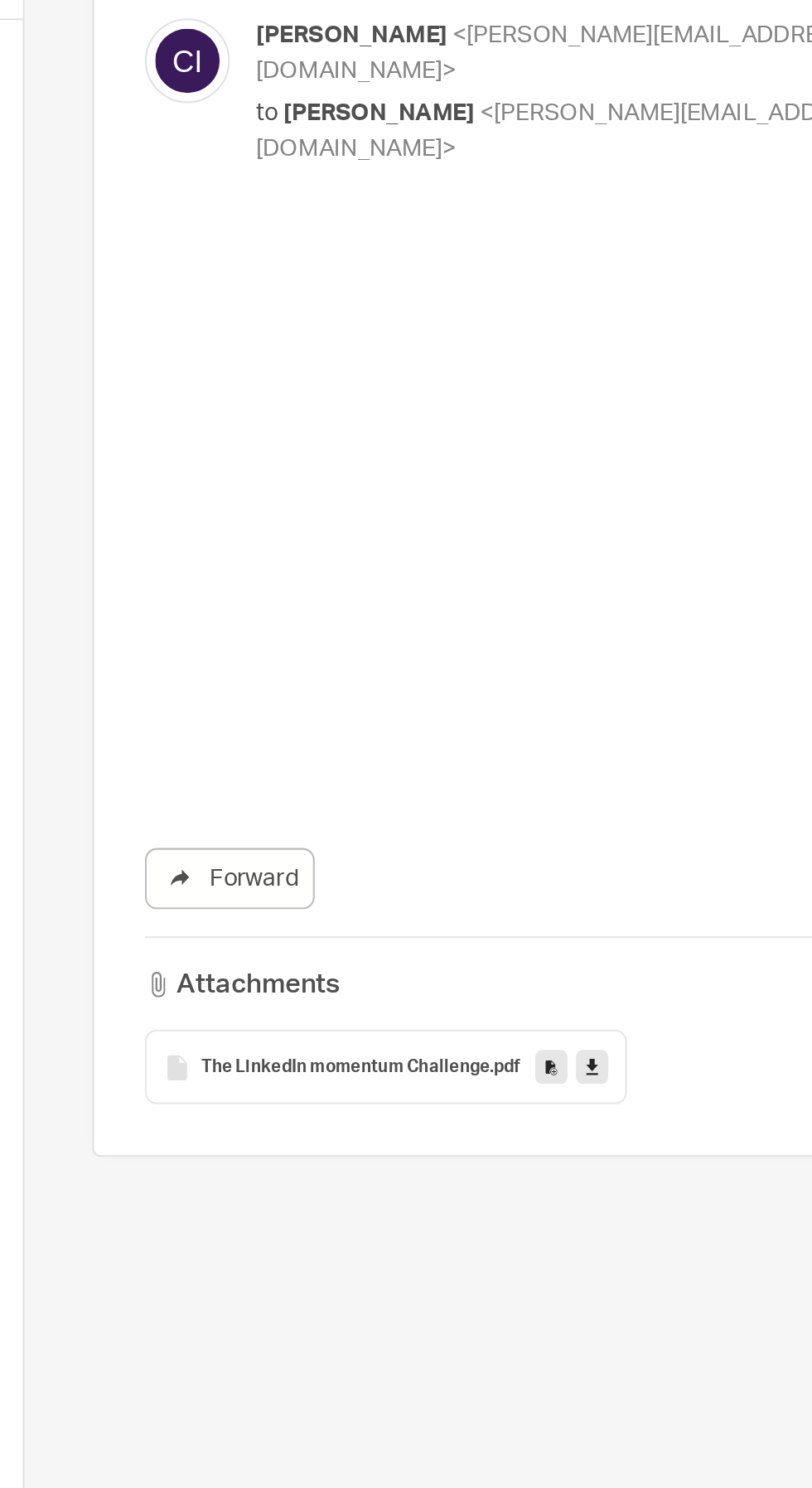
click at [406, 804] on span "The LinkedIn momentum Challenge" at bounding box center [396, 809] width 141 height 10
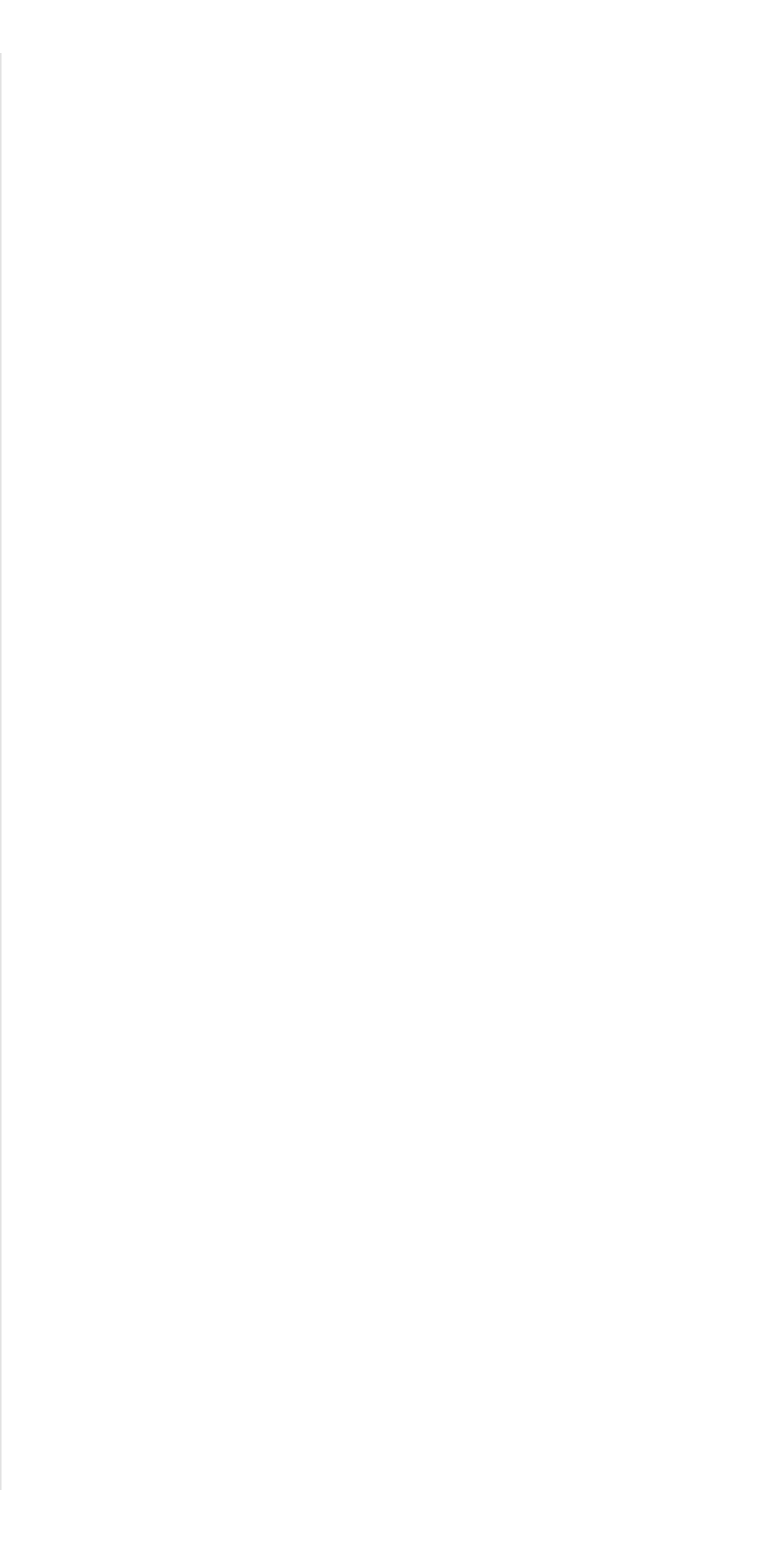
scroll to position [67, 16]
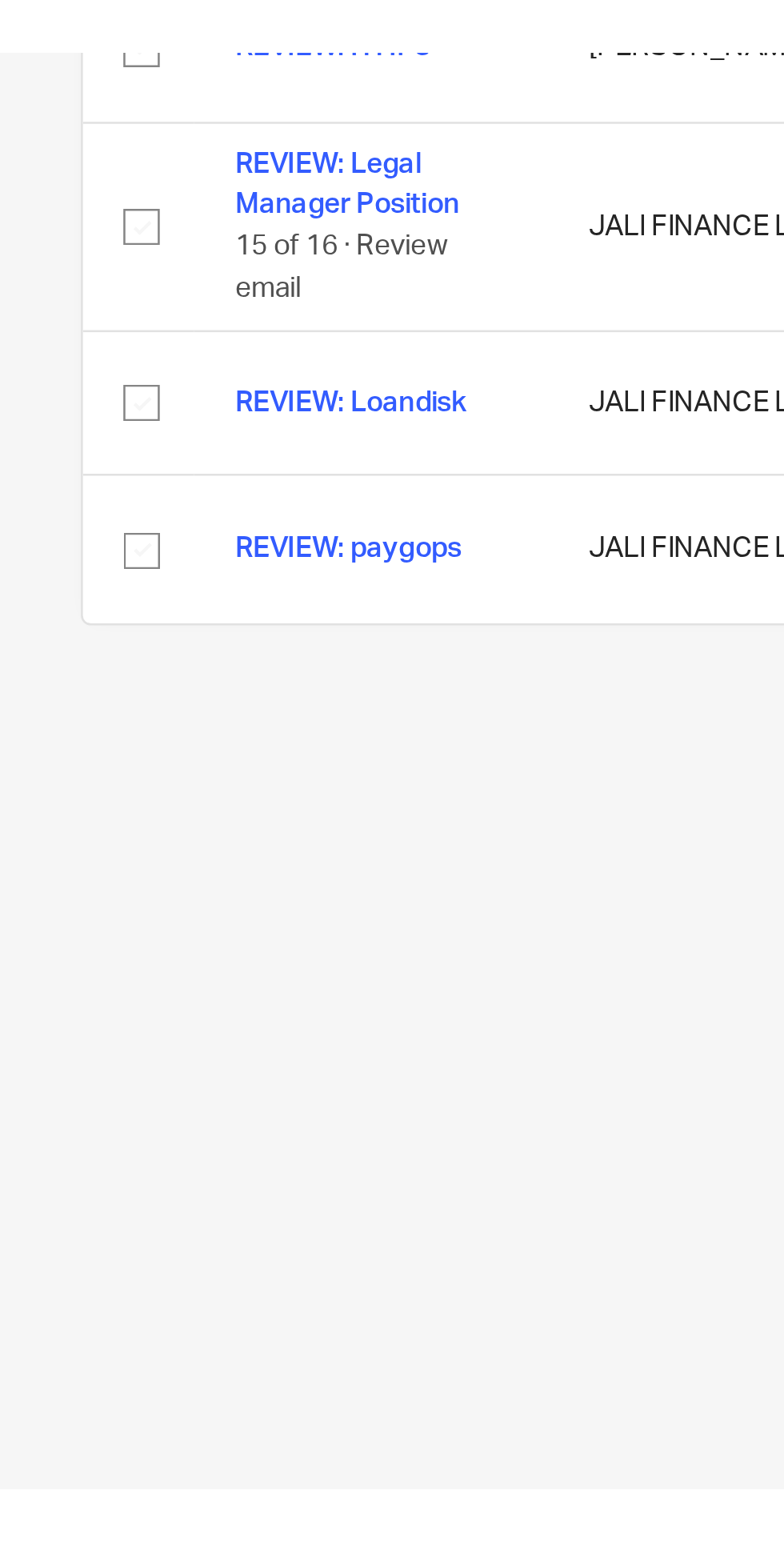
scroll to position [38, 0]
